Goal: Task Accomplishment & Management: Use online tool/utility

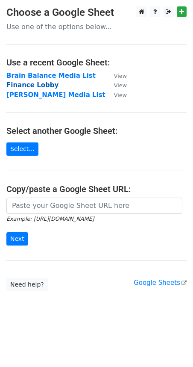
click at [29, 83] on strong "Finance Lobby" at bounding box center [32, 85] width 52 height 8
click at [23, 85] on strong "Finance Lobby" at bounding box center [32, 85] width 52 height 8
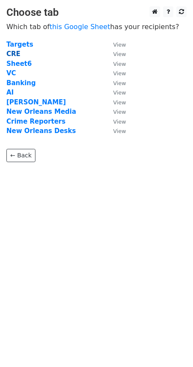
click at [10, 53] on strong "CRE" at bounding box center [13, 54] width 14 height 8
click at [12, 53] on strong "CRE" at bounding box center [13, 54] width 14 height 8
click at [14, 53] on strong "CRE" at bounding box center [13, 54] width 14 height 8
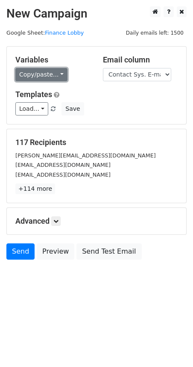
click at [33, 72] on link "Copy/paste..." at bounding box center [41, 74] width 52 height 13
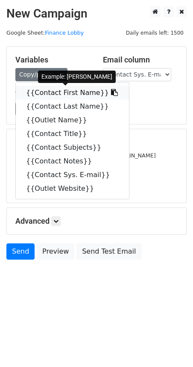
click at [44, 95] on link "{{Contact First Name}}" at bounding box center [72, 93] width 113 height 14
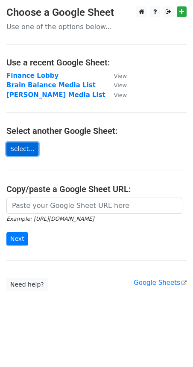
click at [25, 147] on link "Select..." at bounding box center [22, 148] width 32 height 13
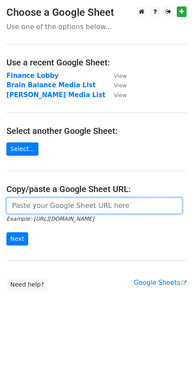
click at [49, 211] on input "url" at bounding box center [94, 205] width 176 height 16
paste input "https://docs.google.com/spreadsheets/d/14ZpF4cUHTV-6MTKQStCkkzHpYTTIji9gfzpLrXt…"
type input "https://docs.google.com/spreadsheets/d/14ZpF4cUHTV-6MTKQStCkkzHpYTTIji9gfzpLrXt…"
click at [6, 232] on input "Next" at bounding box center [17, 238] width 22 height 13
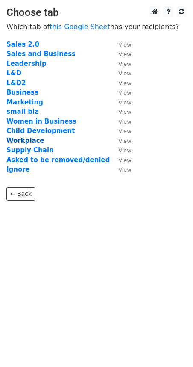
click at [29, 141] on strong "Workplace" at bounding box center [25, 141] width 38 height 8
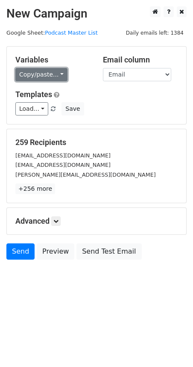
click at [36, 75] on link "Copy/paste..." at bounding box center [41, 74] width 52 height 13
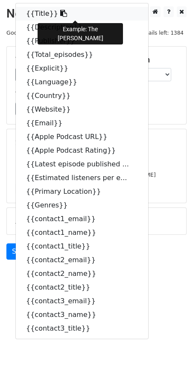
click at [32, 12] on link "{{Title}}" at bounding box center [82, 14] width 133 height 14
